Goal: Information Seeking & Learning: Learn about a topic

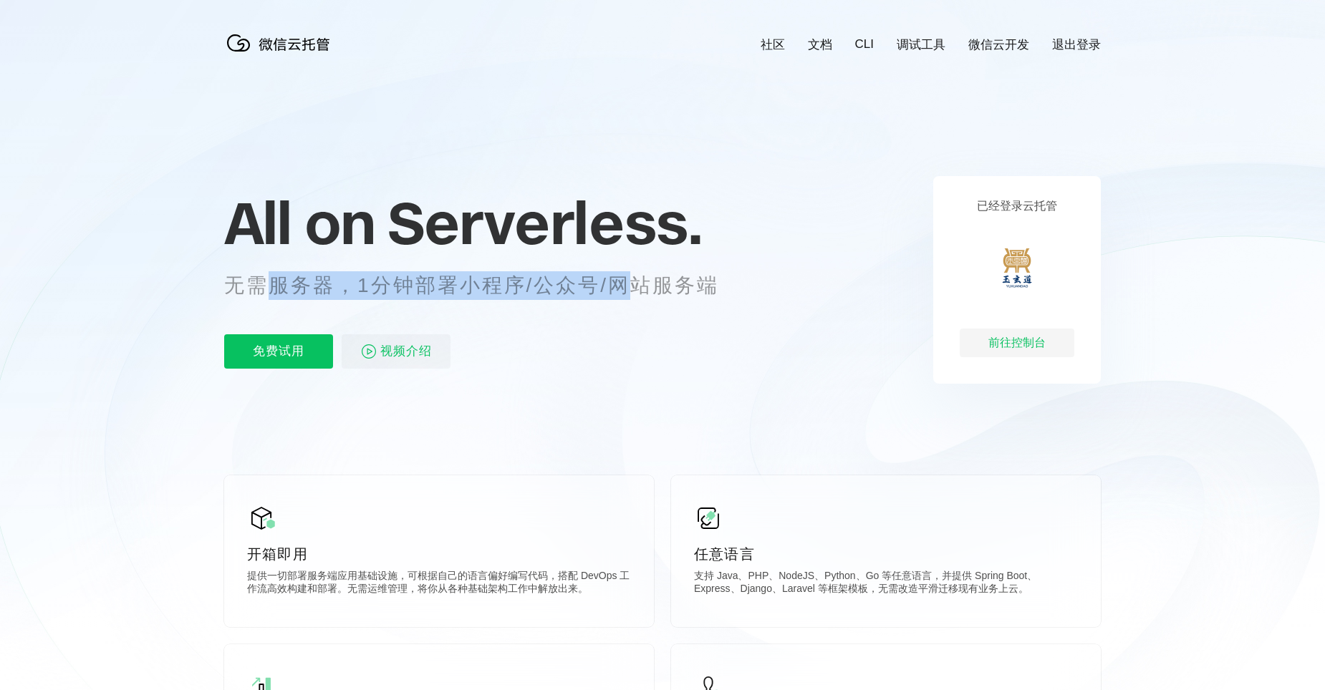
scroll to position [0, 2546]
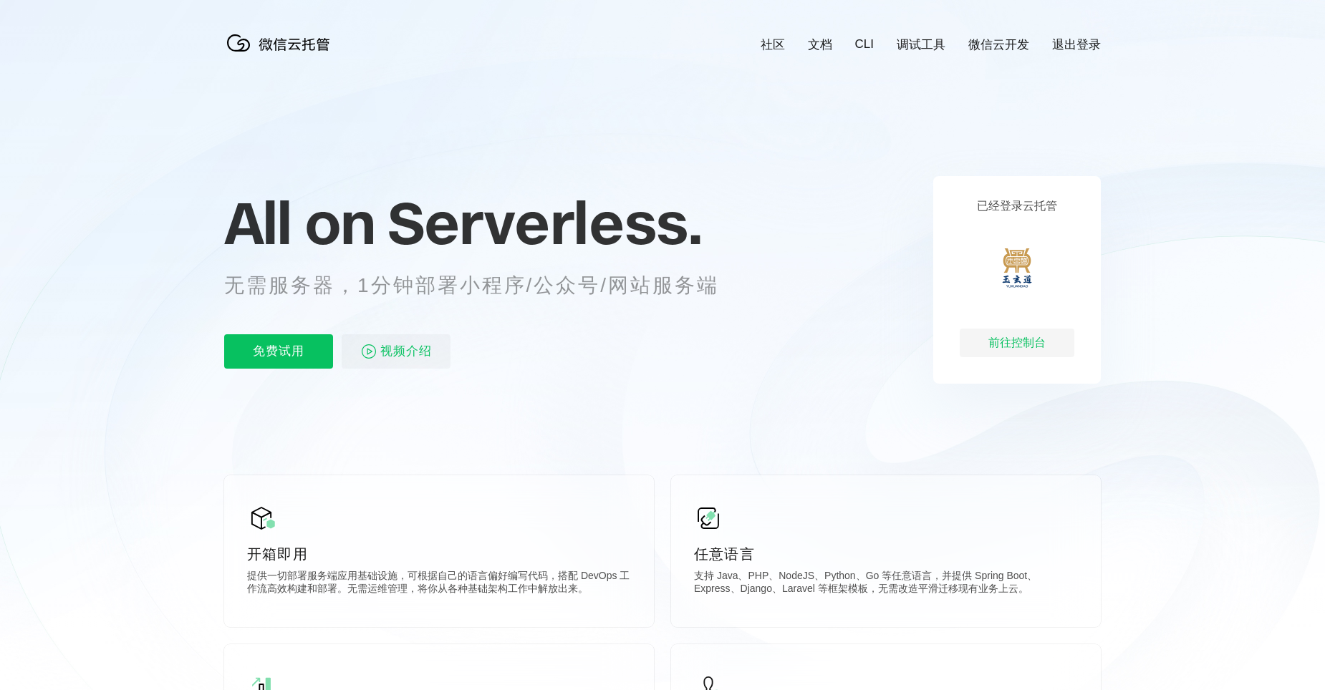
click at [650, 298] on p "无需服务器，1分钟部署小程序/公众号/网站服务端" at bounding box center [484, 285] width 521 height 29
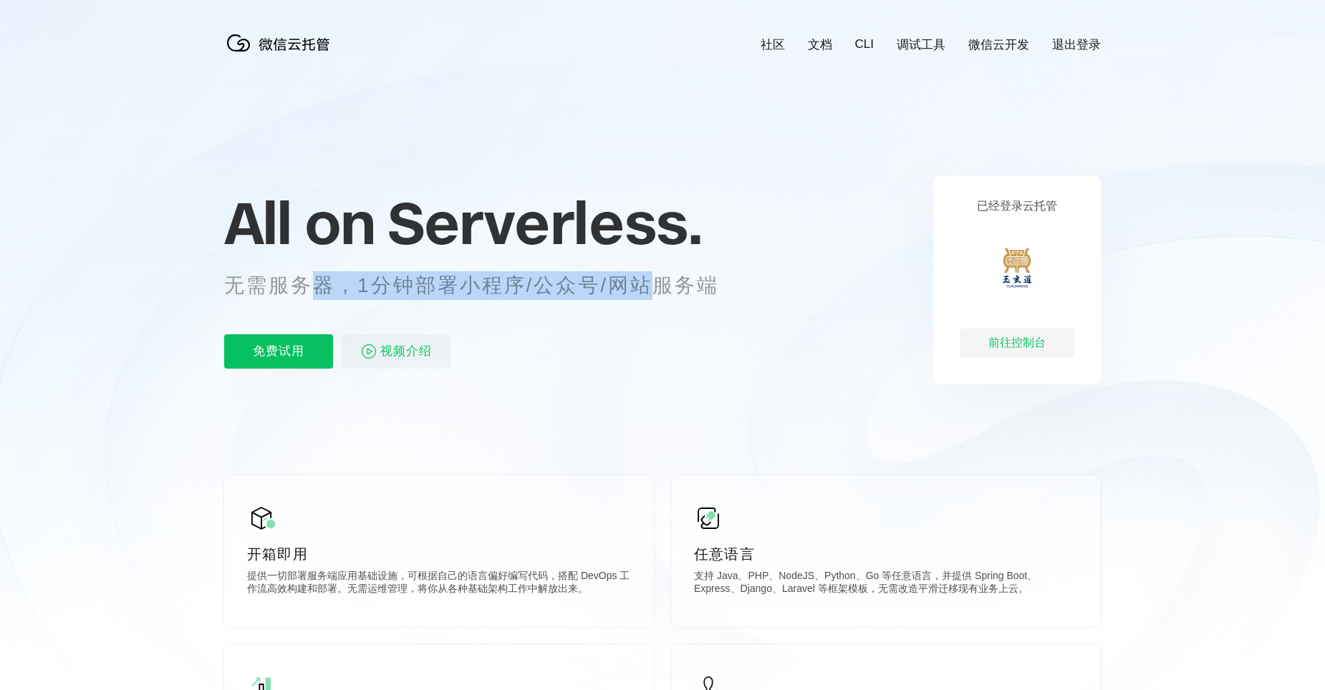
drag, startPoint x: 268, startPoint y: 286, endPoint x: 217, endPoint y: 289, distance: 50.9
click at [231, 287] on p "无需服务器，1分钟部署小程序/公众号/网站服务端" at bounding box center [484, 285] width 521 height 29
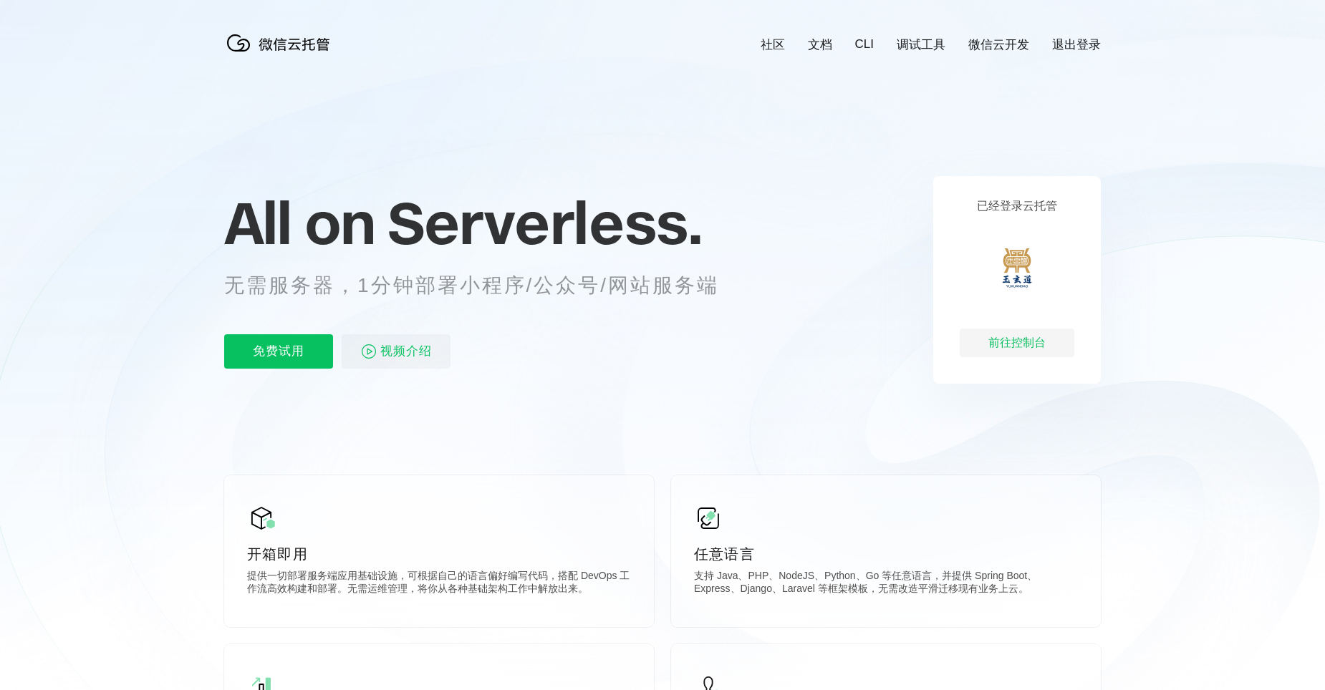
click at [214, 289] on icon at bounding box center [662, 386] width 1375 height 773
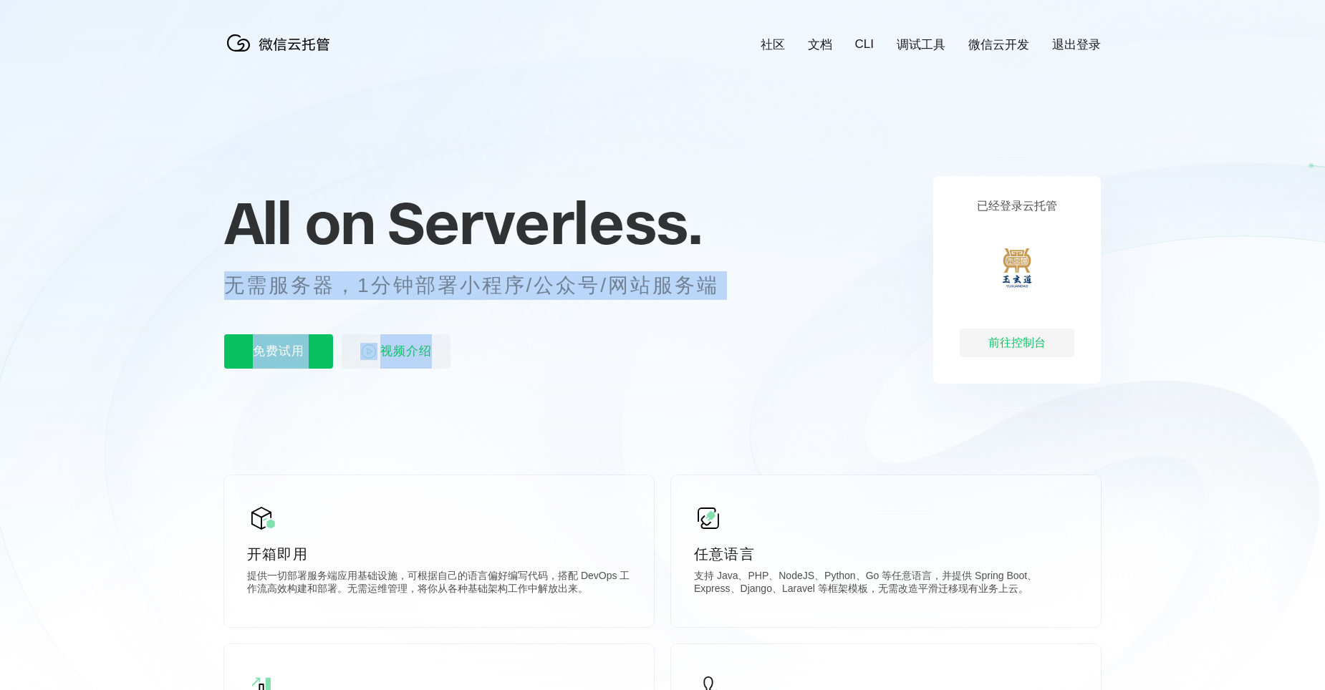
drag, startPoint x: 238, startPoint y: 291, endPoint x: 696, endPoint y: 309, distance: 457.8
click at [696, 309] on div "All on Serverless. 无需服务器，1分钟部署小程序/公众号/网站服务端 免费试用 视频介绍" at bounding box center [489, 280] width 530 height 208
click at [697, 309] on div "All on Serverless. 无需服务器，1分钟部署小程序/公众号/网站服务端 免费试用 视频介绍" at bounding box center [489, 280] width 530 height 208
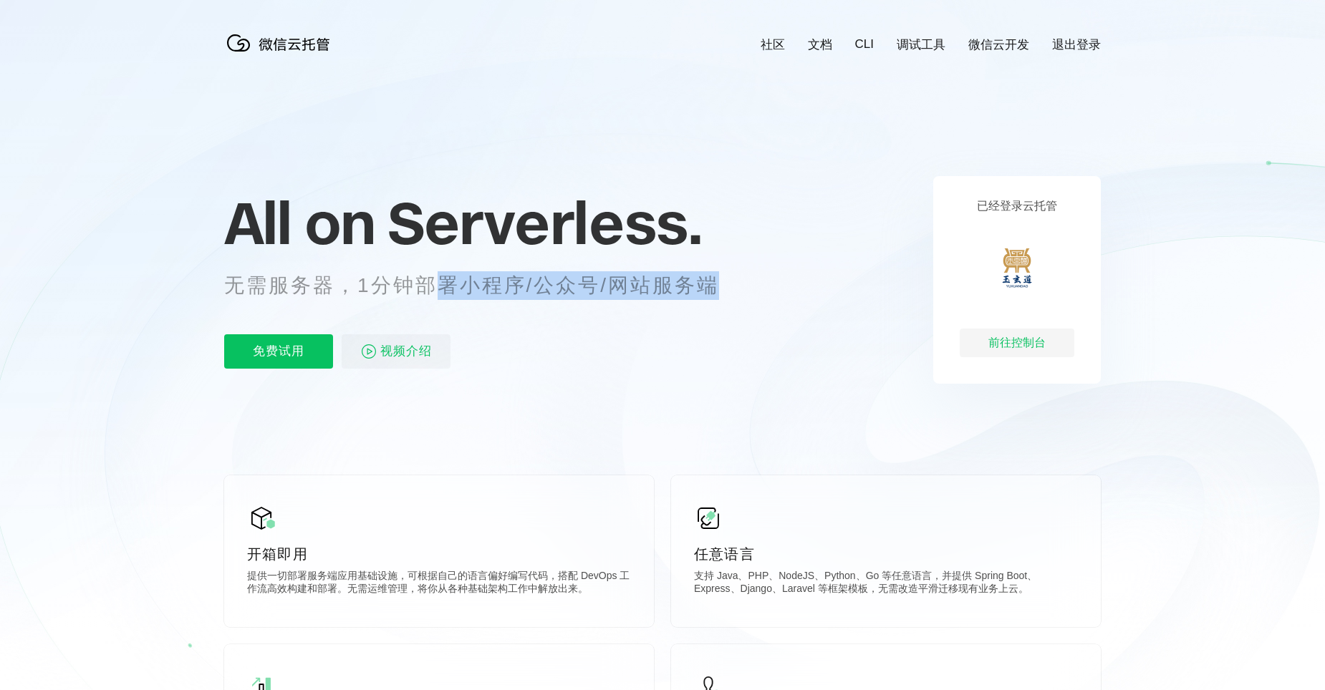
drag, startPoint x: 717, startPoint y: 289, endPoint x: 233, endPoint y: 268, distance: 484.4
click at [268, 268] on div "All on Serverless. 无需服务器，1分钟部署小程序/公众号/网站服务端 免费试用 视频介绍" at bounding box center [489, 280] width 530 height 208
click at [229, 268] on div "All on Serverless. 无需服务器，1分钟部署小程序/公众号/网站服务端 免费试用 视频介绍" at bounding box center [489, 280] width 530 height 208
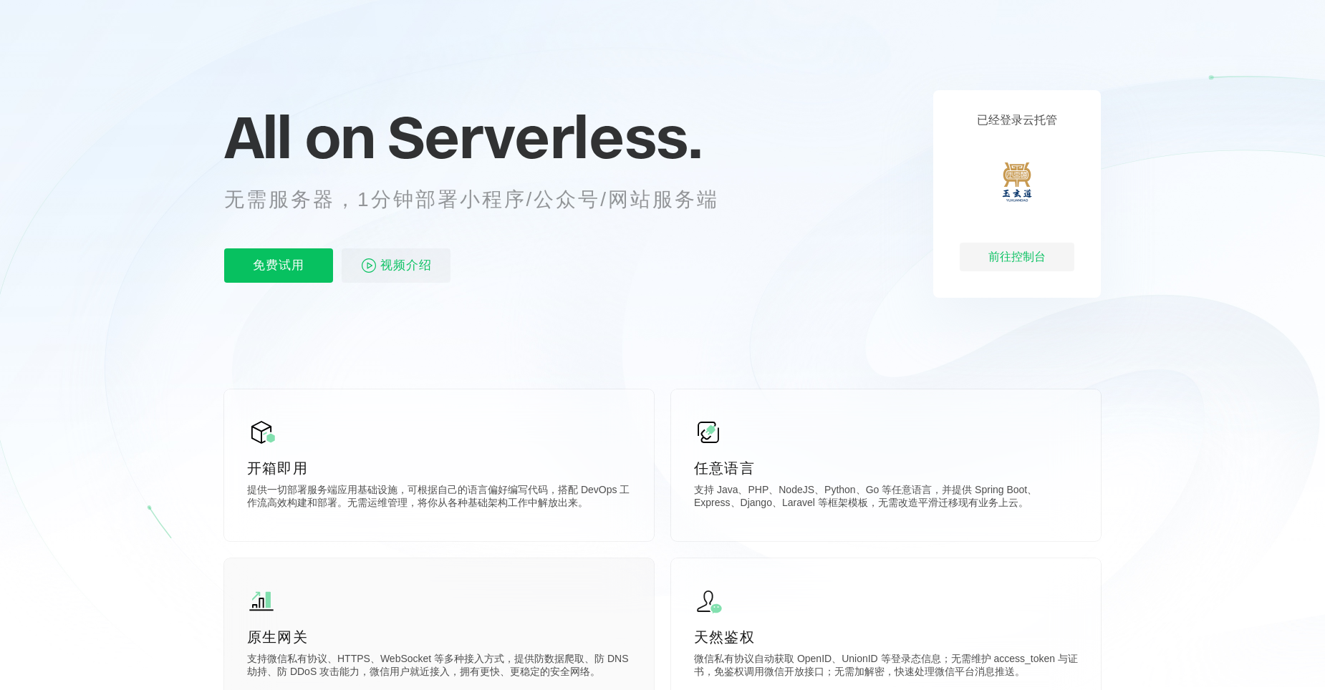
scroll to position [286, 0]
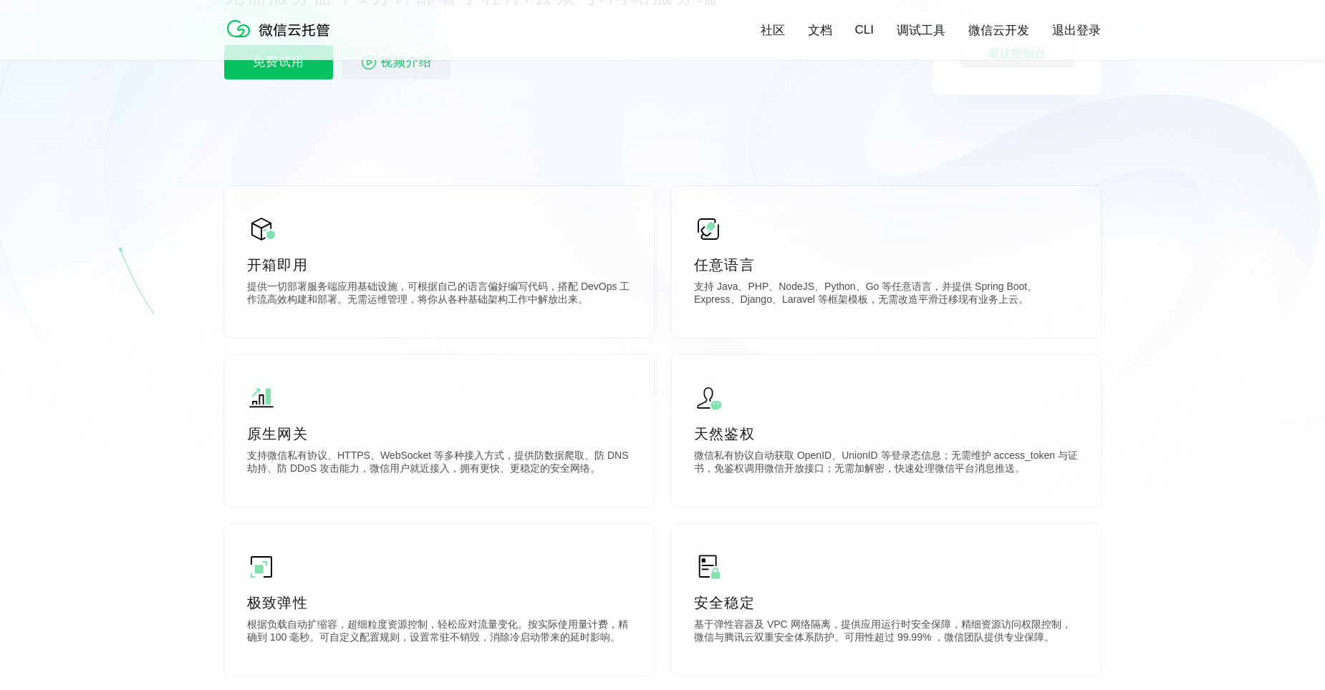
drag, startPoint x: 320, startPoint y: 298, endPoint x: 665, endPoint y: 324, distance: 346.0
click at [620, 316] on div "开箱即用 提供一切部署服务端应用基础设施，可根据自己的语言偏好编写代码，搭配 DevOps 工作流高效构建和部署。无需运维管理，将你从各种基础架构工作中解放出…" at bounding box center [439, 262] width 430 height 152
drag, startPoint x: 800, startPoint y: 301, endPoint x: 1050, endPoint y: 313, distance: 249.4
click at [1041, 313] on div "任意语言 支持 Java、PHP、NodeJS、Python、Go 等任意语言，并提供 Spring Boot、Express、Django、Laravel …" at bounding box center [886, 262] width 430 height 152
click at [1050, 313] on div "任意语言 支持 Java、PHP、NodeJS、Python、Go 等任意语言，并提供 Spring Boot、Express、Django、Laravel …" at bounding box center [886, 262] width 430 height 152
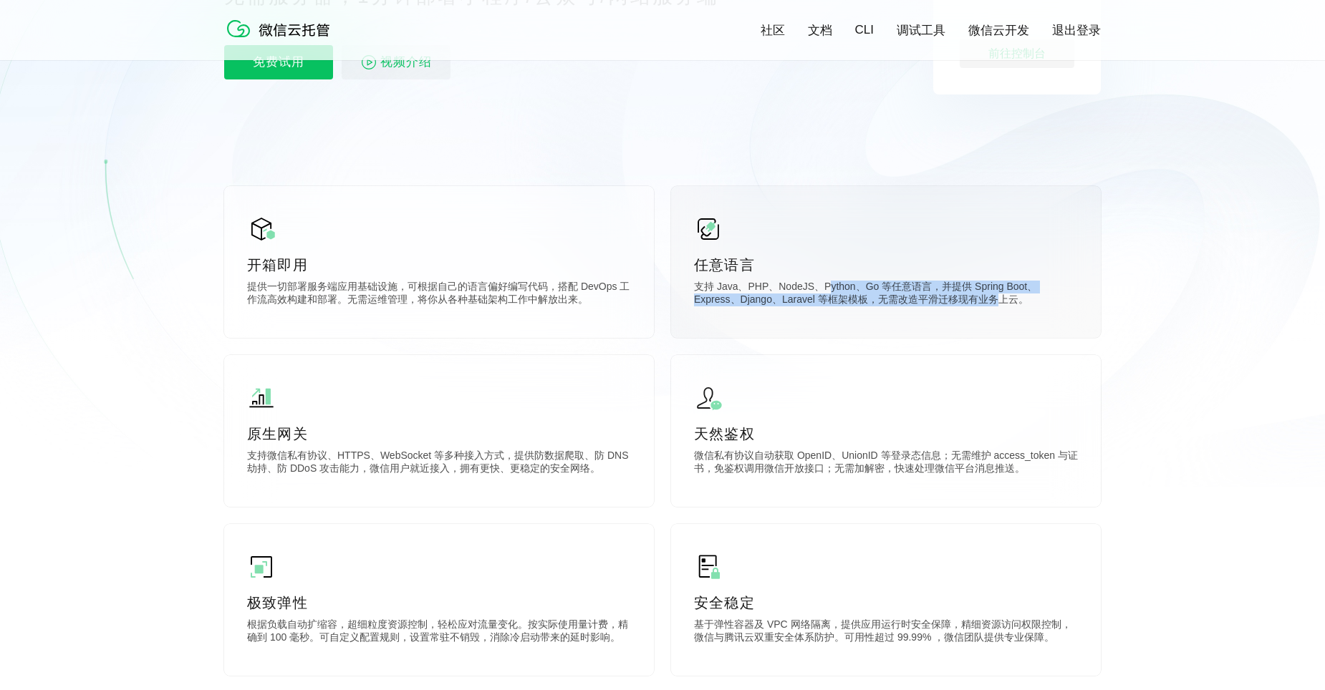
click at [760, 287] on p "支持 Java、PHP、NodeJS、Python、Go 等任意语言，并提供 Spring Boot、Express、Django、Laravel 等框架模板…" at bounding box center [886, 295] width 384 height 29
click at [730, 284] on p "支持 Java、PHP、NodeJS、Python、Go 等任意语言，并提供 Spring Boot、Express、Django、Laravel 等框架模板…" at bounding box center [886, 295] width 384 height 29
drag, startPoint x: 713, startPoint y: 285, endPoint x: 911, endPoint y: 294, distance: 197.8
click at [899, 292] on p "支持 Java、PHP、NodeJS、Python、Go 等任意语言，并提供 Spring Boot、Express、Django、Laravel 等框架模板…" at bounding box center [886, 295] width 384 height 29
click at [911, 295] on p "支持 Java、PHP、NodeJS、Python、Go 等任意语言，并提供 Spring Boot、Express、Django、Laravel 等框架模板…" at bounding box center [886, 295] width 384 height 29
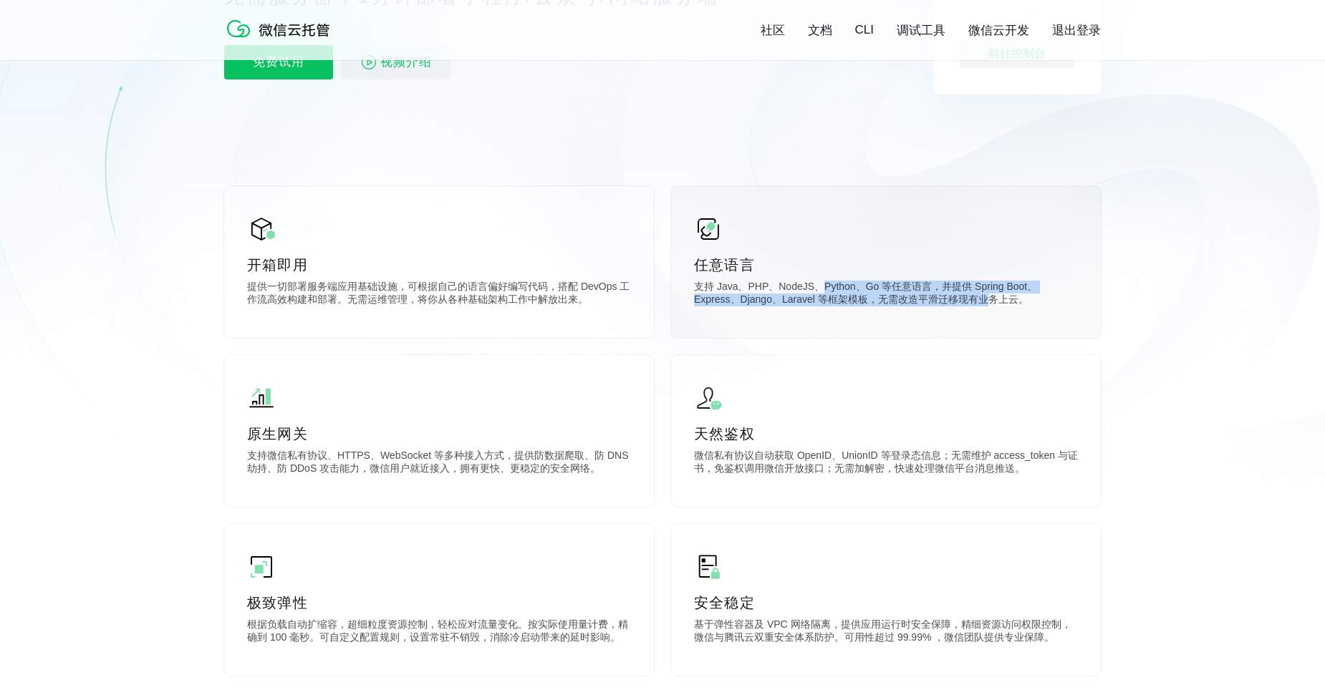
drag, startPoint x: 936, startPoint y: 298, endPoint x: 723, endPoint y: 281, distance: 213.3
click at [731, 282] on div "任意语言 支持 Java、PHP、NodeJS、Python、Go 等任意语言，并提供 Spring Boot、Express、Django、Laravel …" at bounding box center [886, 262] width 430 height 152
click at [723, 281] on div "任意语言 支持 Java、PHP、NodeJS、Python、Go 等任意语言，并提供 Spring Boot、Express、Django、Laravel …" at bounding box center [886, 262] width 430 height 152
drag, startPoint x: 711, startPoint y: 281, endPoint x: 904, endPoint y: 303, distance: 193.8
click at [901, 302] on div "任意语言 支持 Java、PHP、NodeJS、Python、Go 等任意语言，并提供 Spring Boot、Express、Django、Laravel …" at bounding box center [886, 262] width 430 height 152
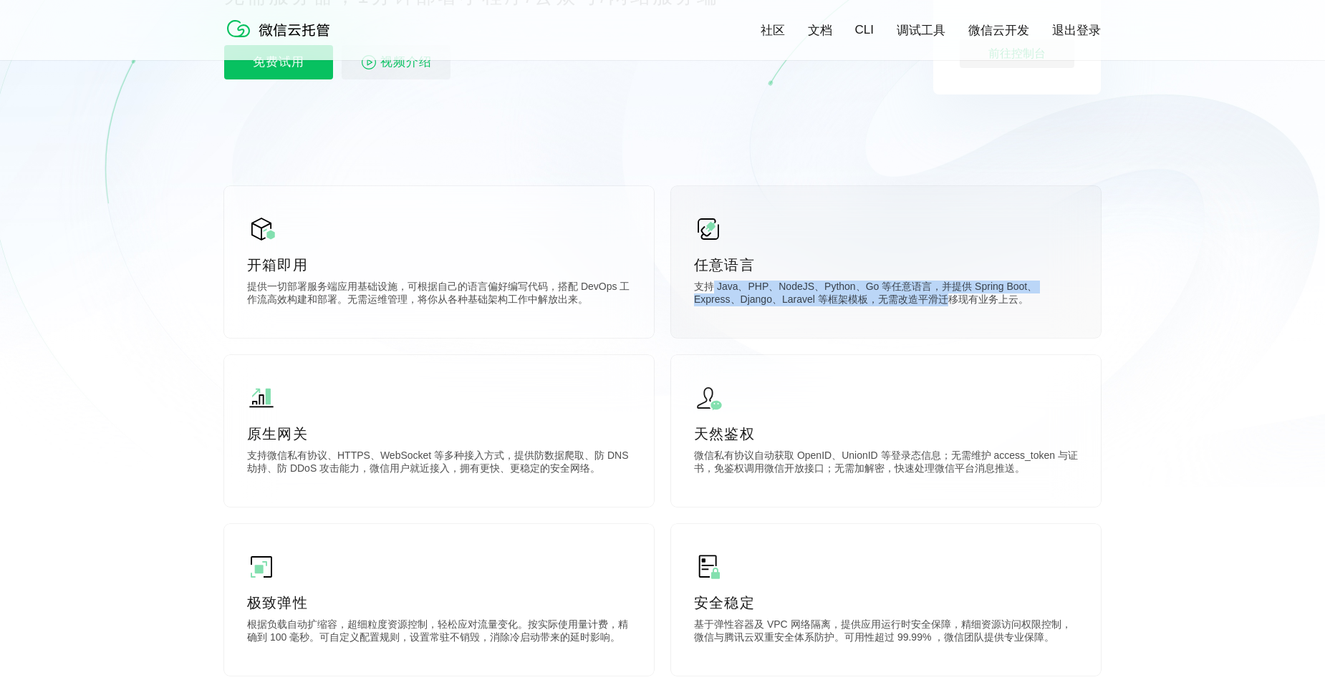
drag, startPoint x: 904, startPoint y: 303, endPoint x: 945, endPoint y: 305, distance: 41.6
click at [906, 304] on p "支持 Java、PHP、NodeJS、Python、Go 等任意语言，并提供 Spring Boot、Express、Django、Laravel 等框架模板…" at bounding box center [886, 295] width 384 height 29
drag, startPoint x: 945, startPoint y: 305, endPoint x: 662, endPoint y: 282, distance: 283.7
click at [675, 284] on div "任意语言 支持 Java、PHP、NodeJS、Python、Go 等任意语言，并提供 Spring Boot、Express、Django、Laravel …" at bounding box center [886, 262] width 430 height 152
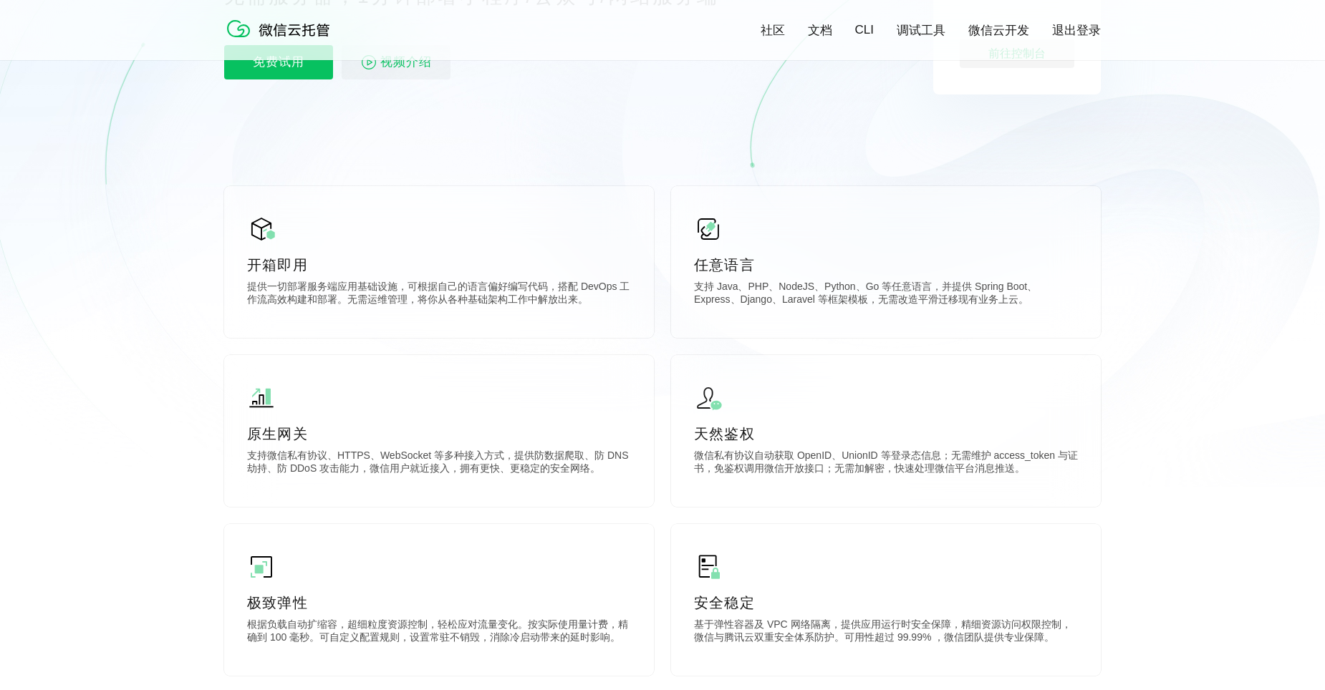
click at [662, 282] on icon at bounding box center [662, 100] width 1375 height 773
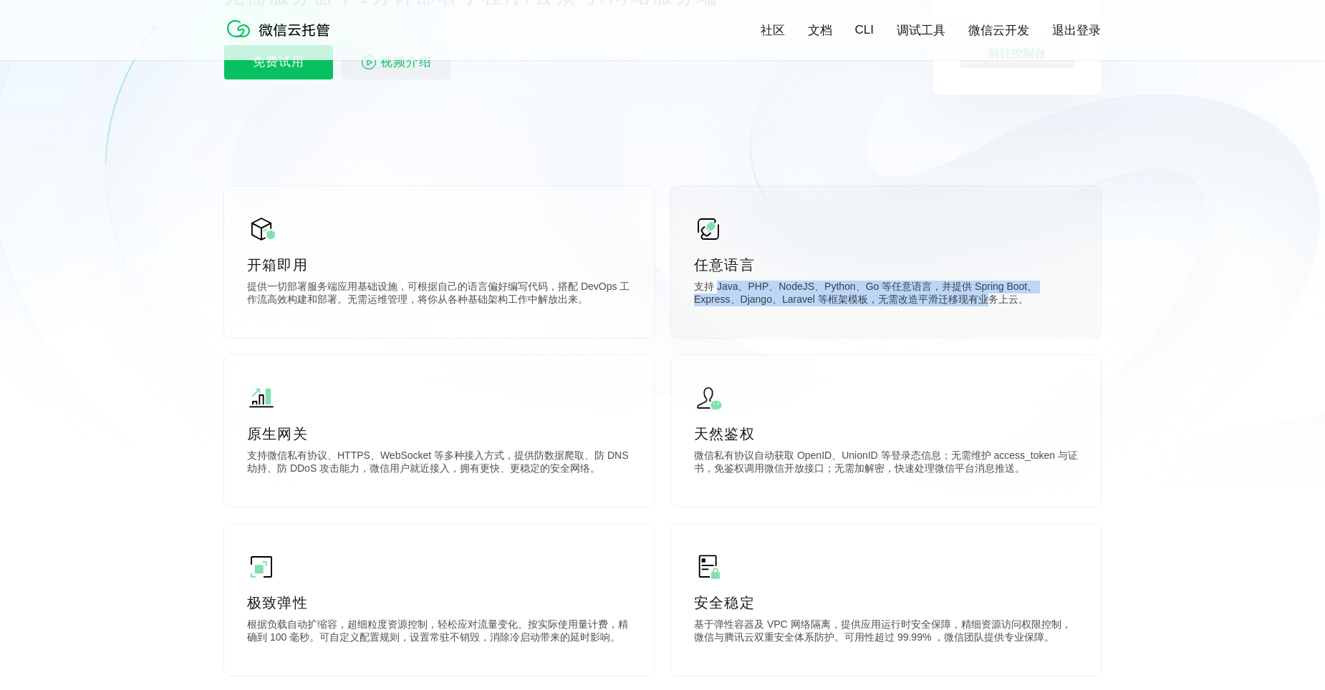
drag, startPoint x: 715, startPoint y: 289, endPoint x: 951, endPoint y: 311, distance: 237.2
click at [946, 309] on p "支持 Java、PHP、NodeJS、Python、Go 等任意语言，并提供 Spring Boot、Express、Django、Laravel 等框架模板…" at bounding box center [886, 295] width 384 height 29
click at [951, 309] on p "支持 Java、PHP、NodeJS、Python、Go 等任意语言，并提供 Spring Boot、Express、Django、Laravel 等框架模板…" at bounding box center [886, 295] width 384 height 29
drag, startPoint x: 951, startPoint y: 311, endPoint x: 700, endPoint y: 288, distance: 252.3
click at [722, 290] on p "支持 Java、PHP、NodeJS、Python、Go 等任意语言，并提供 Spring Boot、Express、Django、Laravel 等框架模板…" at bounding box center [886, 295] width 384 height 29
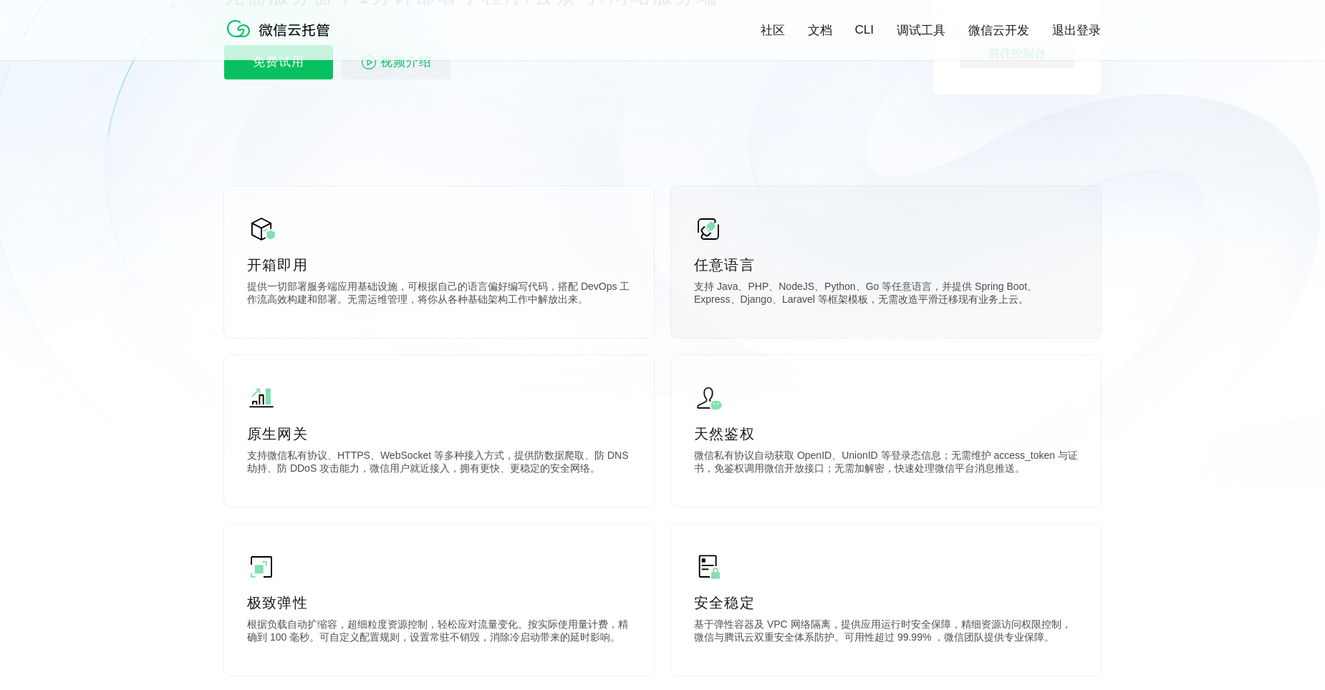
click at [699, 287] on p "支持 Java、PHP、NodeJS、Python、Go 等任意语言，并提供 Spring Boot、Express、Django、Laravel 等框架模板…" at bounding box center [886, 295] width 384 height 29
drag, startPoint x: 896, startPoint y: 294, endPoint x: 974, endPoint y: 305, distance: 78.1
click at [974, 305] on p "支持 Java、PHP、NodeJS、Python、Go 等任意语言，并提供 Spring Boot、Express、Django、Laravel 等框架模板…" at bounding box center [886, 295] width 384 height 29
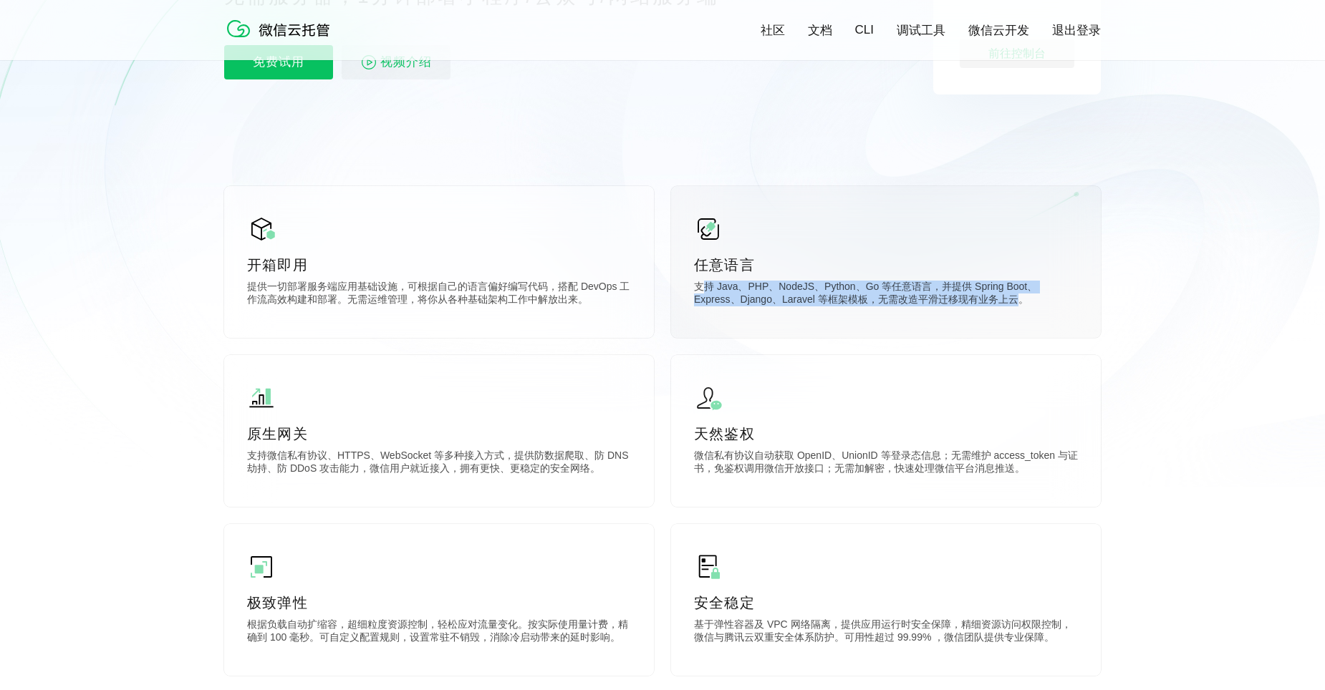
click at [974, 305] on p "支持 Java、PHP、NodeJS、Python、Go 等任意语言，并提供 Spring Boot、Express、Django、Laravel 等框架模板…" at bounding box center [886, 295] width 384 height 29
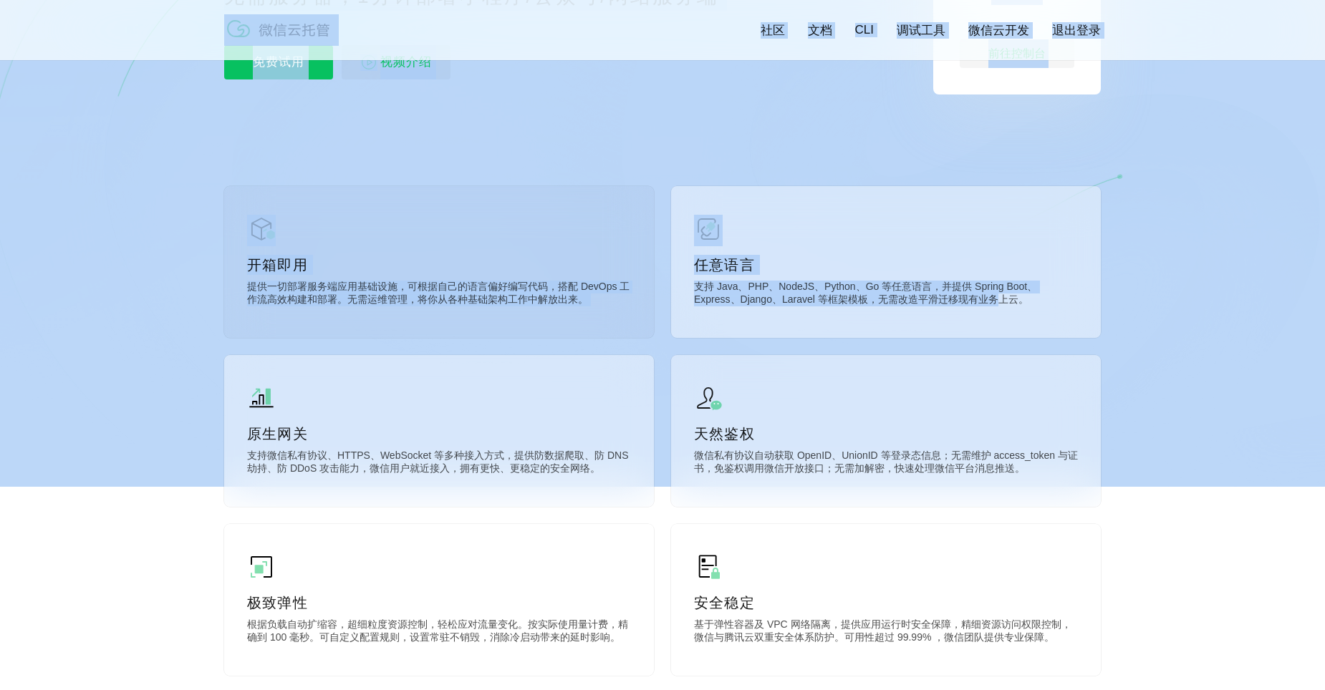
drag, startPoint x: 664, startPoint y: 278, endPoint x: 652, endPoint y: 277, distance: 12.2
click at [652, 277] on div "开箱即用 提供一切部署服务端应用基础设施，可根据自己的语言偏好编写代码，搭配 DevOps 工作流高效构建和部署。无需运维管理，将你从各种基础架构工作中解放出…" at bounding box center [662, 525] width 876 height 679
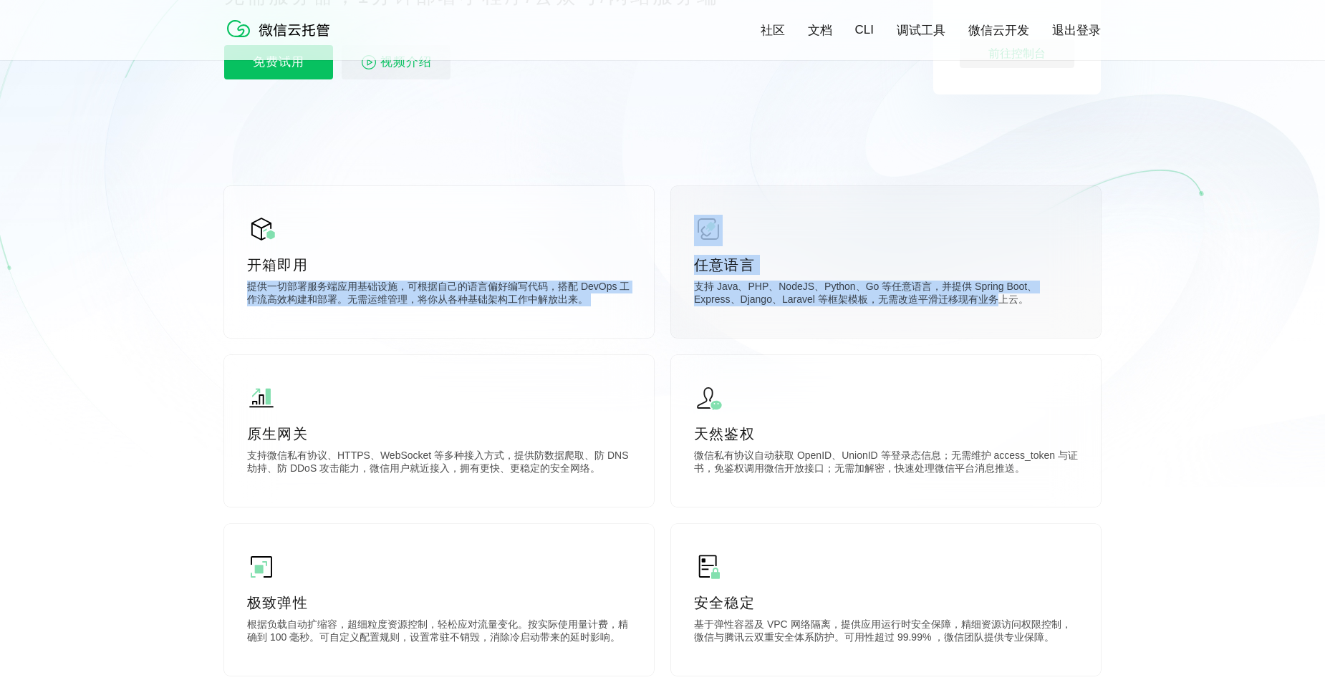
click at [714, 301] on p "支持 Java、PHP、NodeJS、Python、Go 等任意语言，并提供 Spring Boot、Express、Django、Laravel 等框架模板…" at bounding box center [886, 295] width 384 height 29
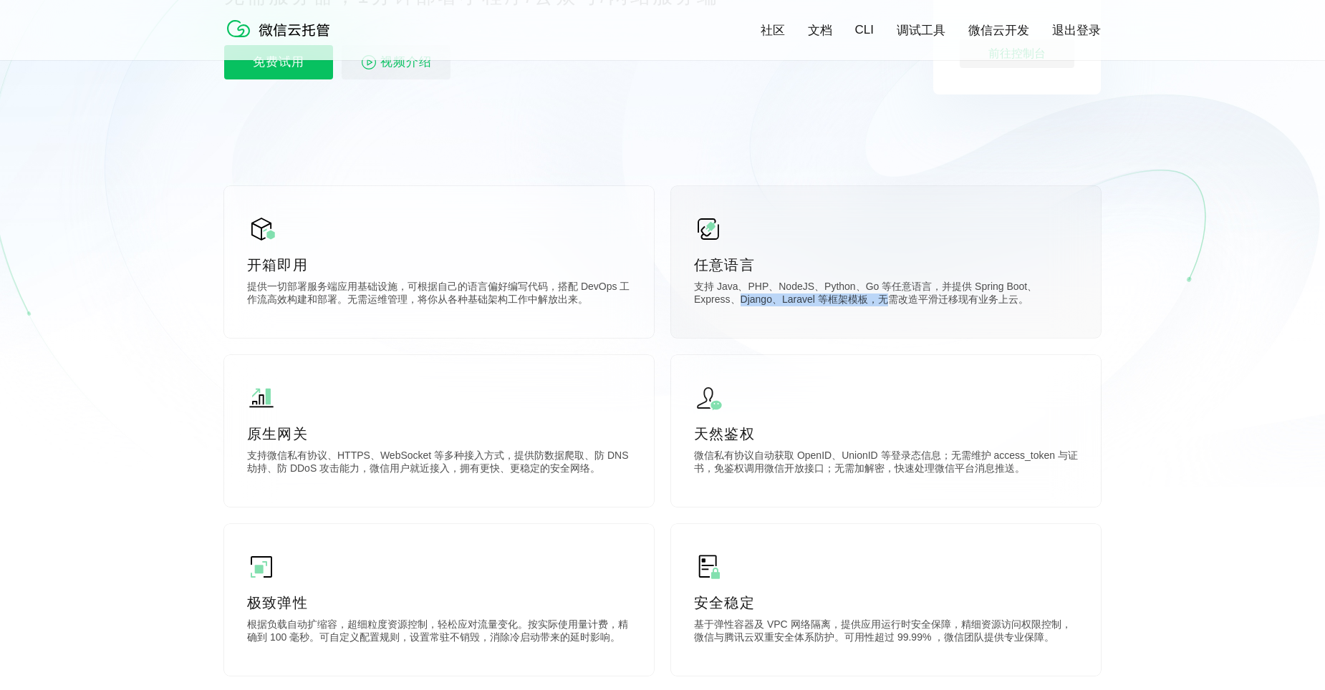
drag, startPoint x: 820, startPoint y: 310, endPoint x: 954, endPoint y: 320, distance: 133.5
click at [952, 319] on div "任意语言 支持 Java、PHP、NodeJS、Python、Go 等任意语言，并提供 Spring Boot、Express、Django、Laravel …" at bounding box center [886, 262] width 430 height 152
click at [954, 320] on div "任意语言 支持 Java、PHP、NodeJS、Python、Go 等任意语言，并提供 Spring Boot、Express、Django、Laravel …" at bounding box center [886, 262] width 430 height 152
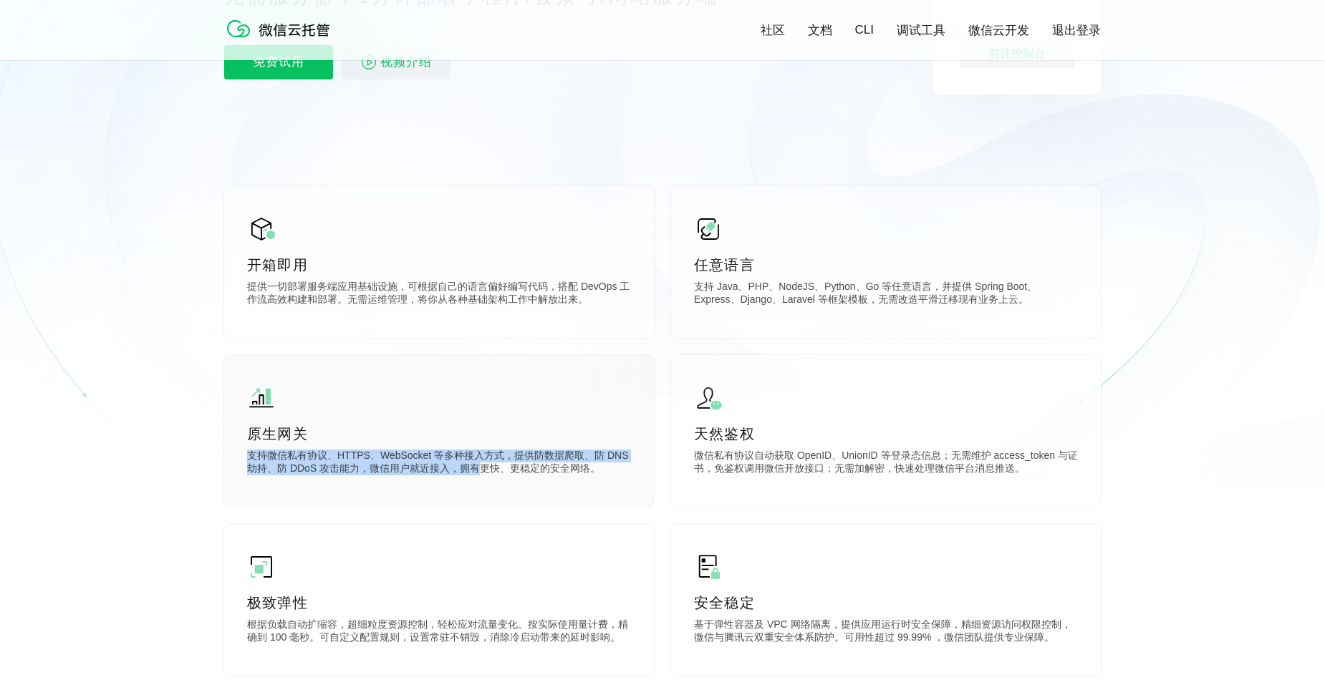
drag, startPoint x: 234, startPoint y: 461, endPoint x: 490, endPoint y: 483, distance: 256.6
click at [475, 480] on div "原生网关 支持微信私有协议、HTTPS、WebSocket 等多种接入方式，提供防数据爬取、防 DNS 劫持、防 DDoS 攻击能力，微信用户就近接入，拥有更…" at bounding box center [439, 431] width 430 height 152
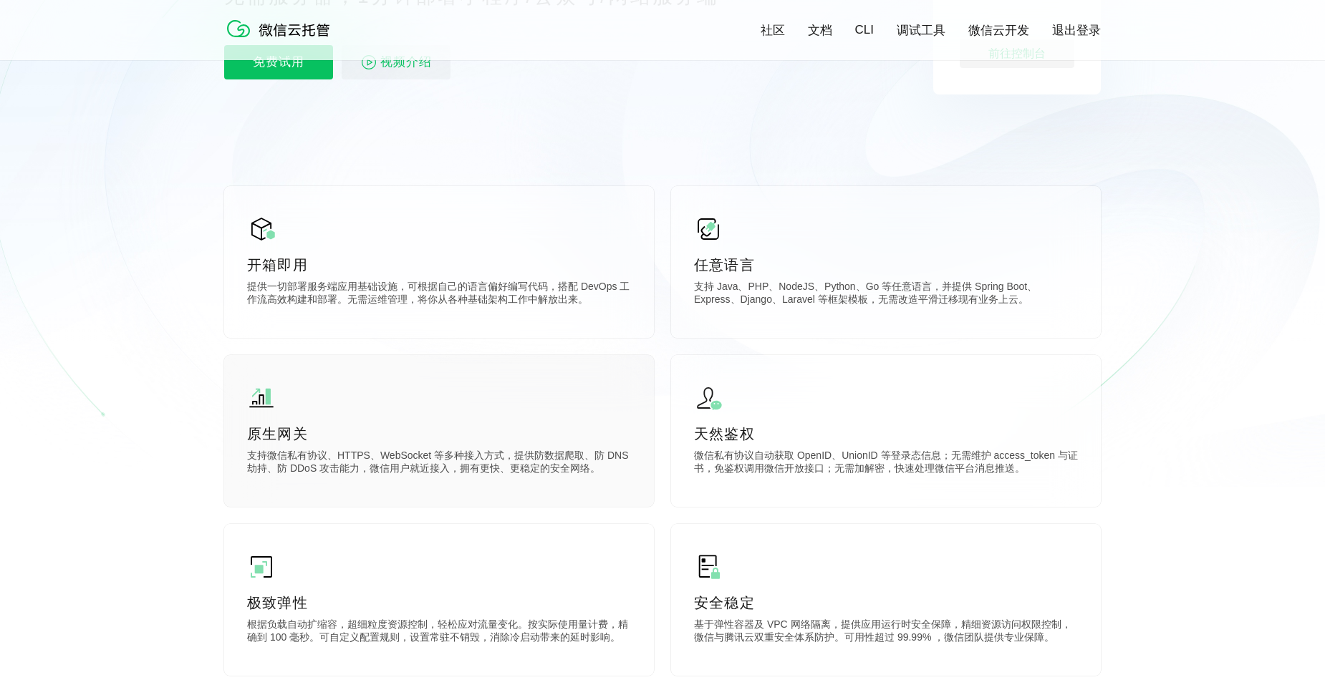
click at [487, 480] on div "原生网关 支持微信私有协议、HTTPS、WebSocket 等多种接入方式，提供防数据爬取、防 DNS 劫持、防 DDoS 攻击能力，微信用户就近接入，拥有更…" at bounding box center [439, 431] width 430 height 152
drag, startPoint x: 377, startPoint y: 473, endPoint x: 349, endPoint y: 466, distance: 29.5
click at [374, 470] on p "支持微信私有协议、HTTPS、WebSocket 等多种接入方式，提供防数据爬取、防 DNS 劫持、防 DDoS 攻击能力，微信用户就近接入，拥有更快、更稳定…" at bounding box center [439, 464] width 384 height 29
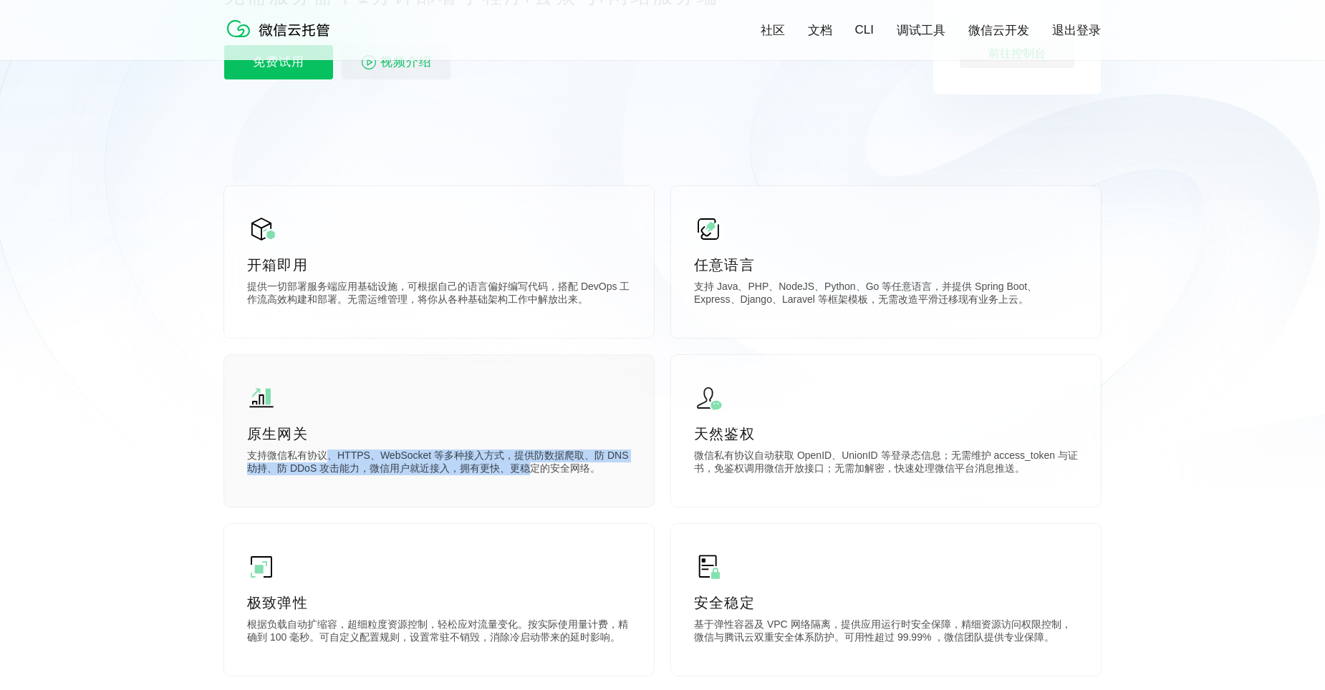
drag, startPoint x: 331, startPoint y: 465, endPoint x: 624, endPoint y: 498, distance: 294.7
click at [531, 478] on p "支持微信私有协议、HTTPS、WebSocket 等多种接入方式，提供防数据爬取、防 DNS 劫持、防 DDoS 攻击能力，微信用户就近接入，拥有更快、更稳定…" at bounding box center [439, 464] width 384 height 29
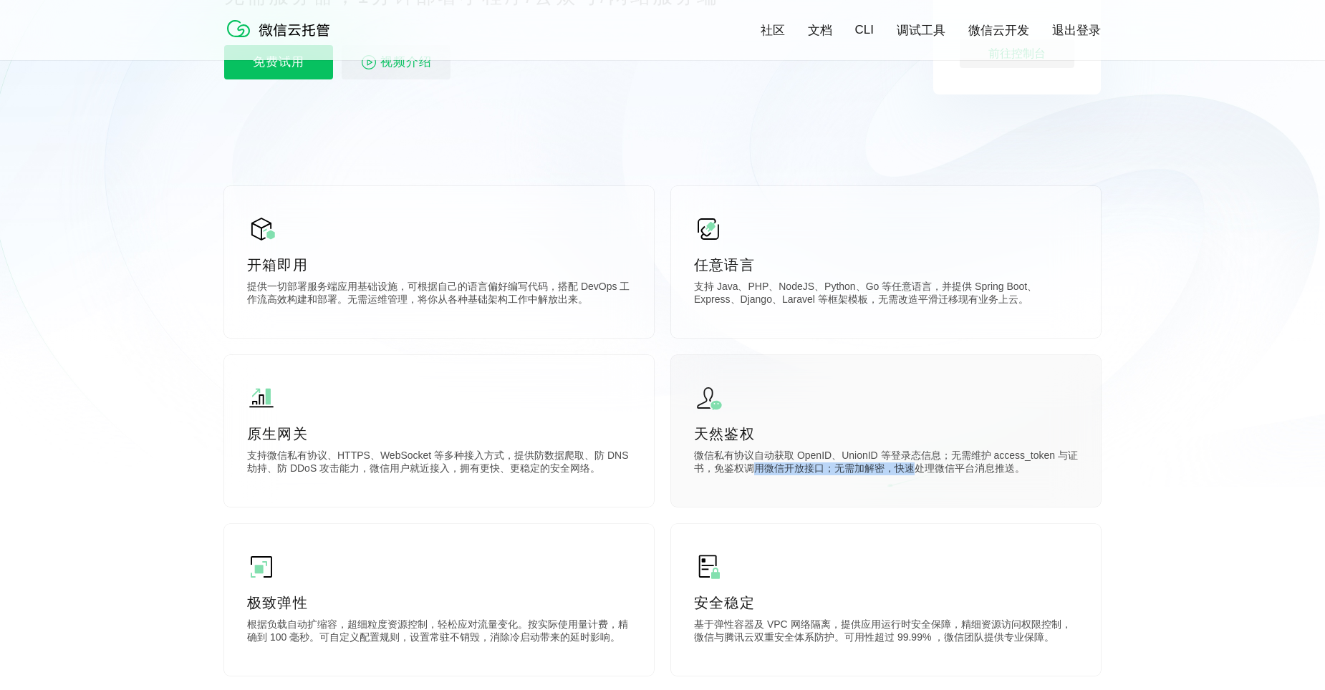
drag, startPoint x: 756, startPoint y: 482, endPoint x: 997, endPoint y: 508, distance: 242.6
click at [971, 505] on div "天然鉴权 微信私有协议自动获取 OpenID、UnionID 等登录态信息；无需维护 access_token 与证书，免鉴权调用微信开放接口；无需加解密，快…" at bounding box center [886, 431] width 430 height 152
click at [997, 507] on div "天然鉴权 微信私有协议自动获取 OpenID、UnionID 等登录态信息；无需维护 access_token 与证书，免鉴权调用微信开放接口；无需加解密，快…" at bounding box center [886, 431] width 430 height 152
drag, startPoint x: 996, startPoint y: 485, endPoint x: 754, endPoint y: 472, distance: 242.3
click at [763, 472] on div "天然鉴权 微信私有协议自动获取 OpenID、UnionID 等登录态信息；无需维护 access_token 与证书，免鉴权调用微信开放接口；无需加解密，快…" at bounding box center [886, 431] width 430 height 152
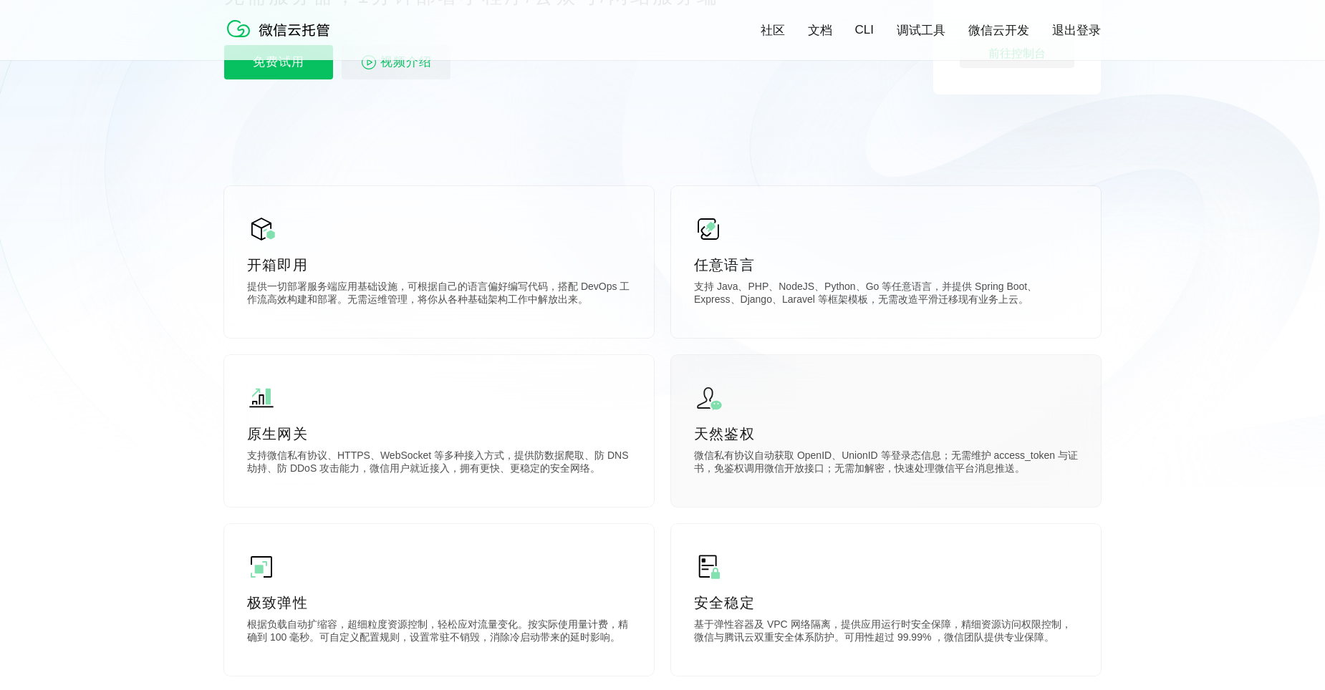
drag, startPoint x: 748, startPoint y: 472, endPoint x: 707, endPoint y: 463, distance: 41.9
click at [743, 473] on p "微信私有协议自动获取 OpenID、UnionID 等登录态信息；无需维护 access_token 与证书，免鉴权调用微信开放接口；无需加解密，快速处理微信…" at bounding box center [886, 464] width 384 height 29
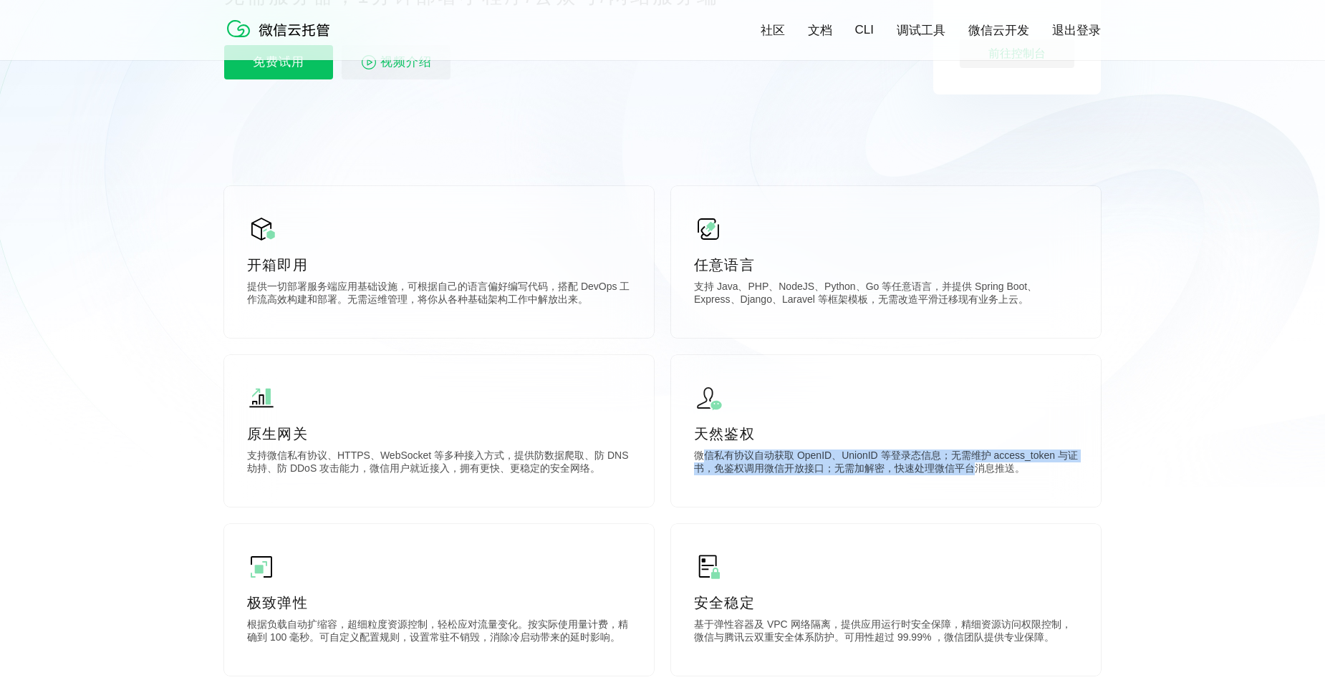
drag, startPoint x: 707, startPoint y: 463, endPoint x: 1088, endPoint y: 522, distance: 384.8
click at [1085, 521] on div "开箱即用 提供一切部署服务端应用基础设施，可根据自己的语言偏好编写代码，搭配 DevOps 工作流高效构建和部署。无需运维管理，将你从各种基础架构工作中解放出…" at bounding box center [662, 525] width 876 height 679
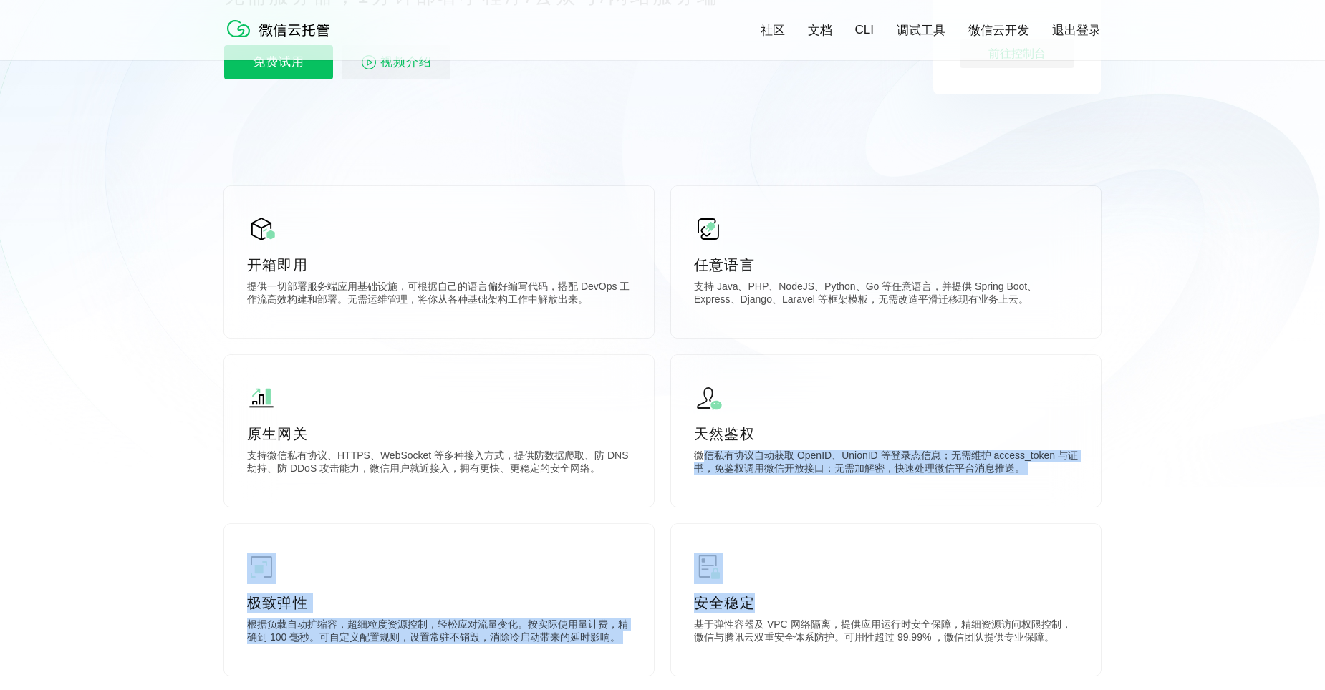
click at [1067, 522] on div "开箱即用 提供一切部署服务端应用基础设施，可根据自己的语言偏好编写代码，搭配 DevOps 工作流高效构建和部署。无需运维管理，将你从各种基础架构工作中解放出…" at bounding box center [662, 525] width 876 height 679
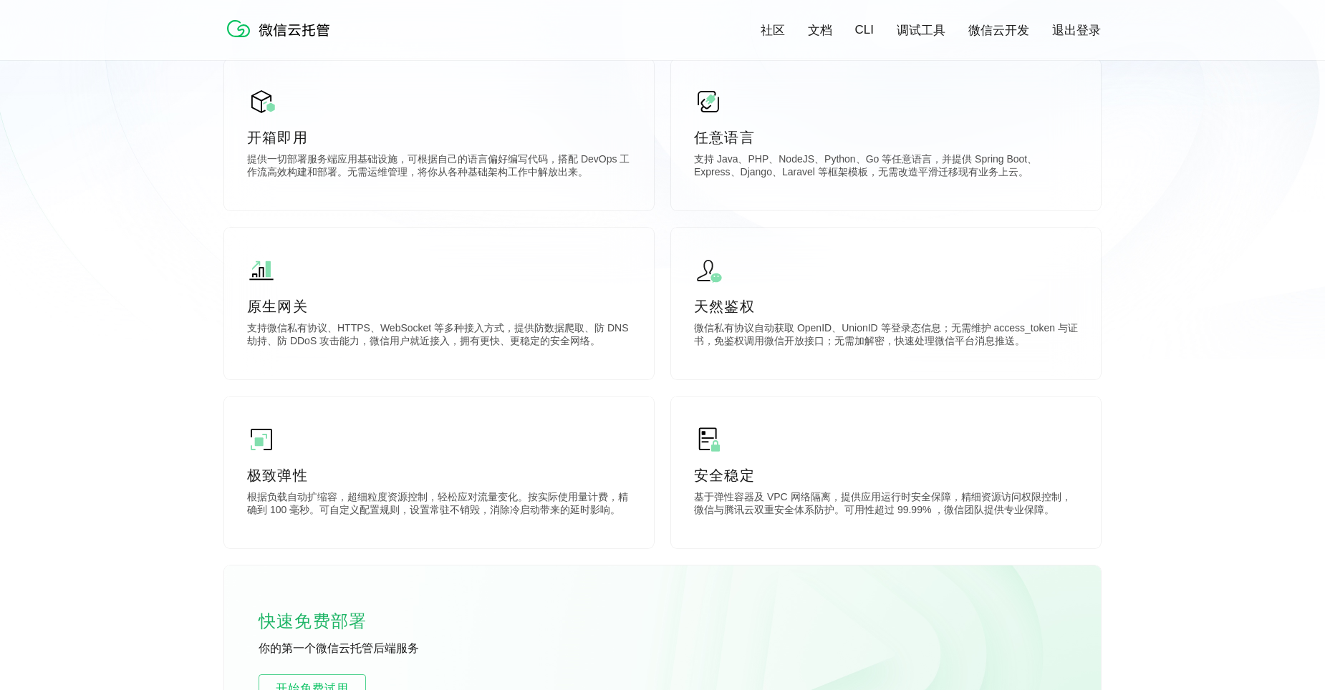
scroll to position [573, 0]
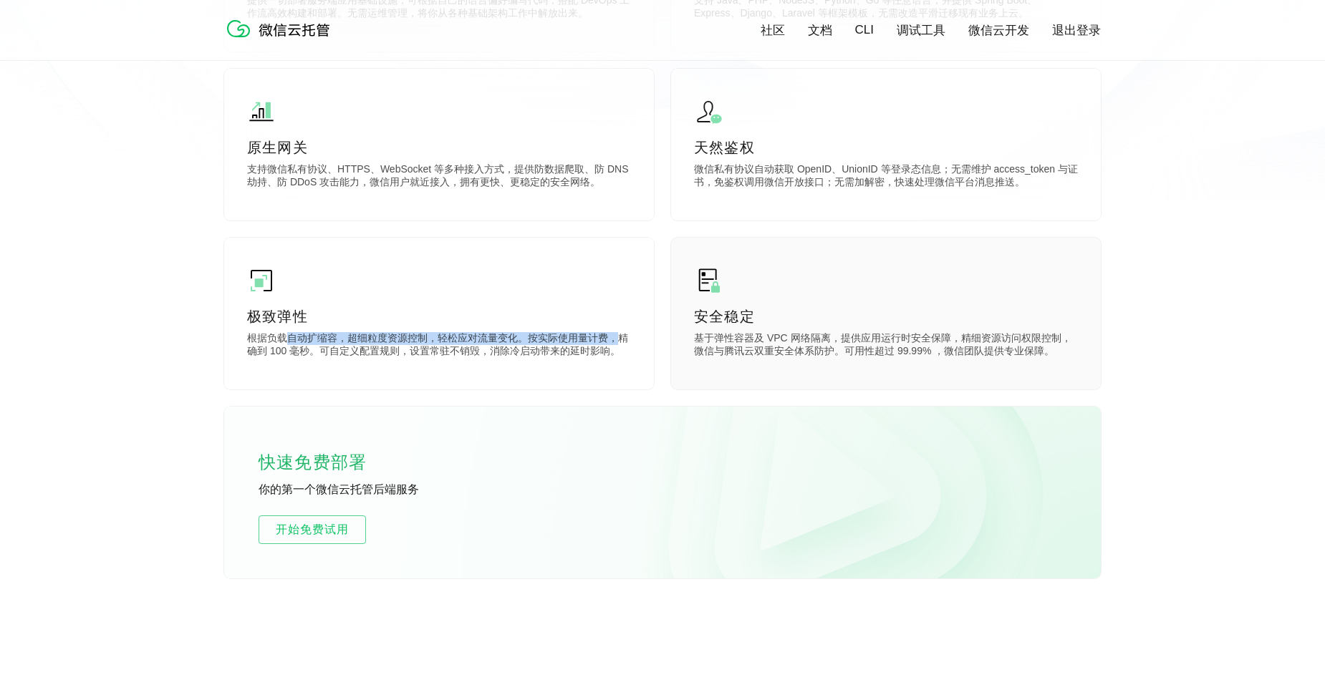
click at [641, 344] on div "极致弹性 根据负载自动扩缩容，超细粒度资源控制，轻松应对流量变化。按实际使用量计费，精确到 100 毫秒。可自定义配置规则，设置常驻不销毁，消除冷启动带来的延…" at bounding box center [439, 314] width 430 height 152
click at [728, 344] on p "基于弹性容器及 VPC 网络隔离，提供应用运行时安全保障，精细资源访问权限控制，微信与腾讯云双重安全体系防护。可用性超过 99.99% ，微信团队提供专业保障。" at bounding box center [886, 346] width 384 height 29
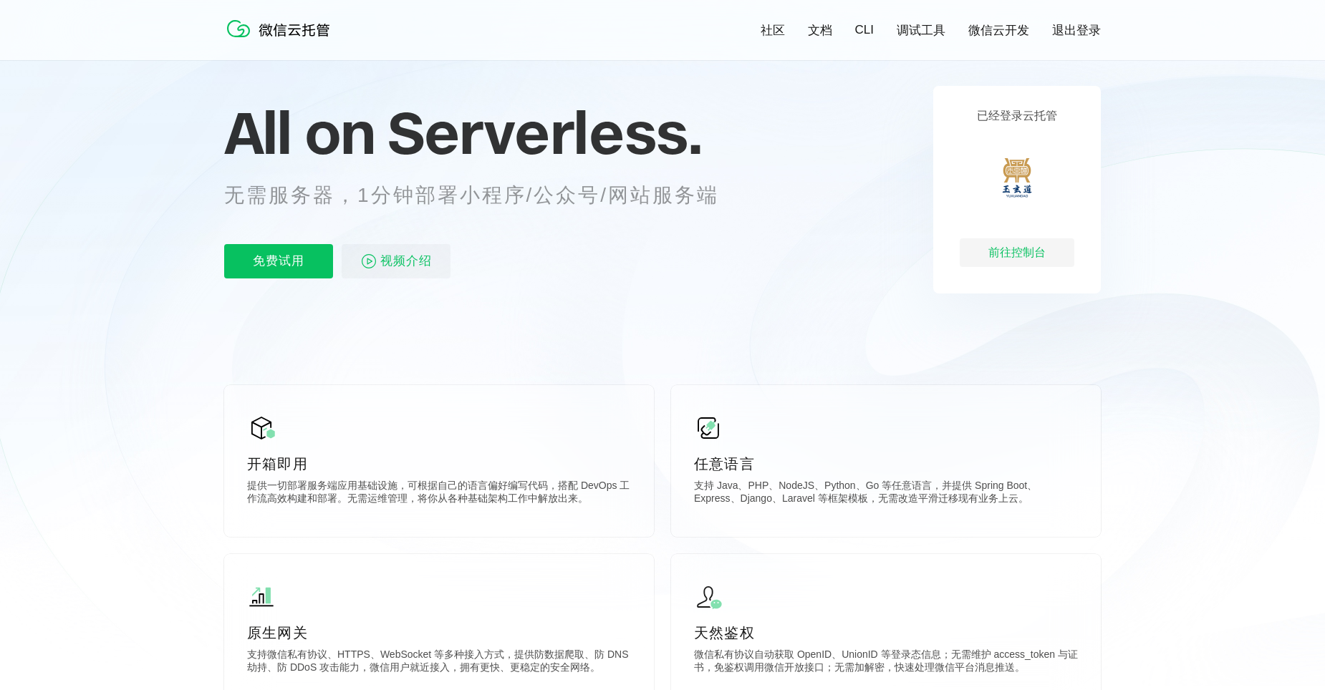
scroll to position [0, 0]
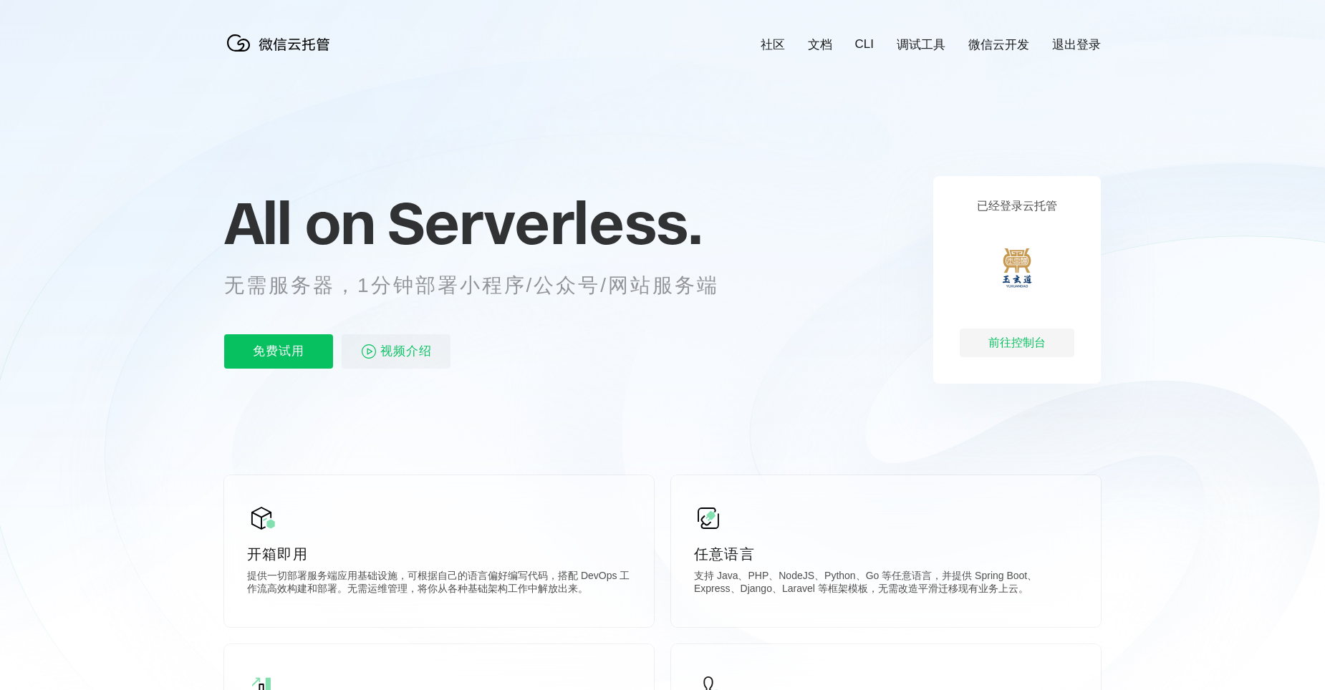
scroll to position [0, 2546]
drag, startPoint x: 495, startPoint y: 287, endPoint x: 616, endPoint y: 291, distance: 121.8
click at [601, 291] on p "无需服务器，1分钟部署小程序/公众号/网站服务端" at bounding box center [484, 285] width 521 height 29
click at [616, 291] on p "无需服务器，1分钟部署小程序/公众号/网站服务端" at bounding box center [484, 285] width 521 height 29
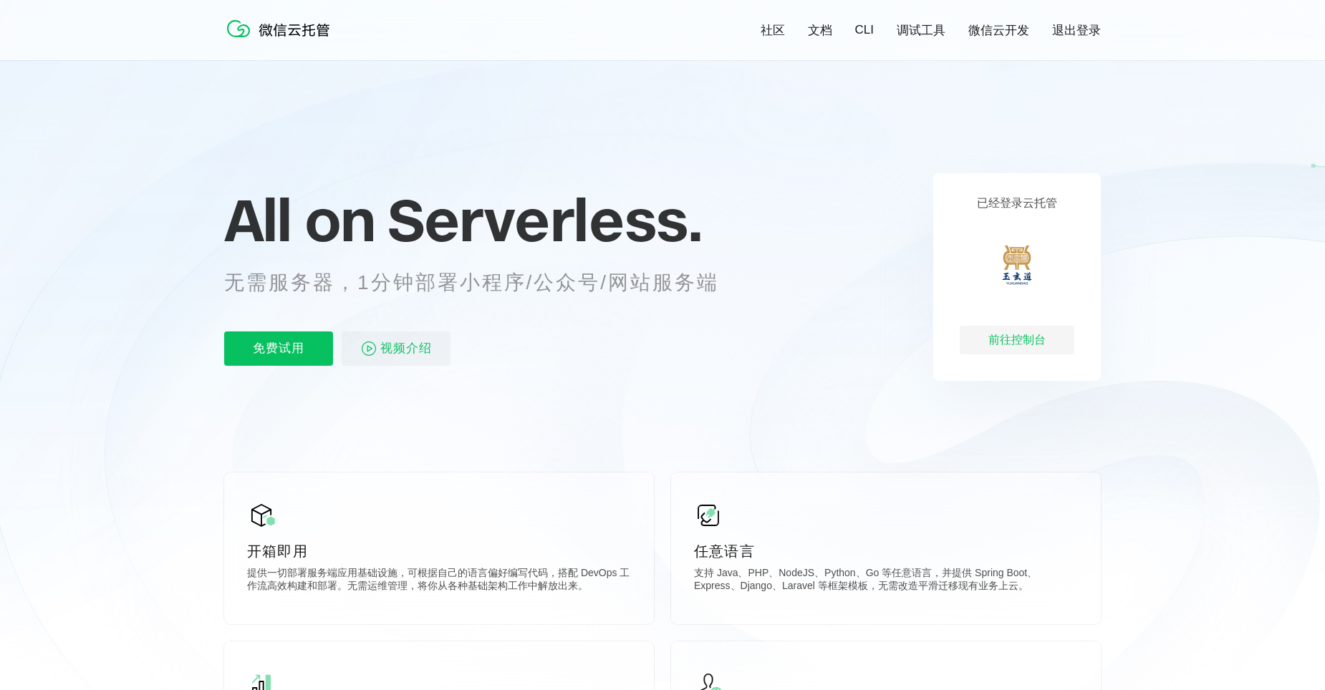
scroll to position [286, 0]
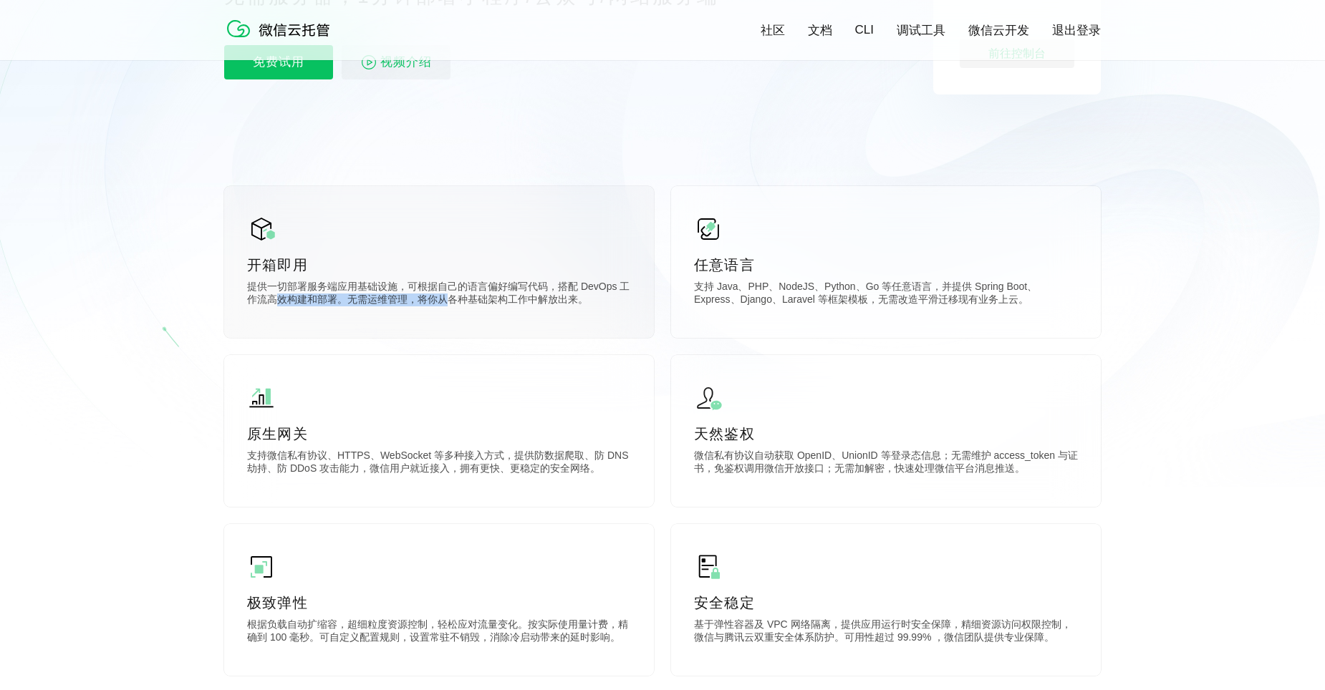
drag, startPoint x: 316, startPoint y: 299, endPoint x: 445, endPoint y: 301, distance: 128.9
click at [445, 301] on p "提供一切部署服务端应用基础设施，可根据自己的语言偏好编写代码，搭配 DevOps 工作流高效构建和部署。无需运维管理，将你从各种基础架构工作中解放出来。" at bounding box center [439, 295] width 384 height 29
drag, startPoint x: 531, startPoint y: 295, endPoint x: 305, endPoint y: 294, distance: 226.2
click at [320, 295] on p "提供一切部署服务端应用基础设施，可根据自己的语言偏好编写代码，搭配 DevOps 工作流高效构建和部署。无需运维管理，将你从各种基础架构工作中解放出来。" at bounding box center [439, 295] width 384 height 29
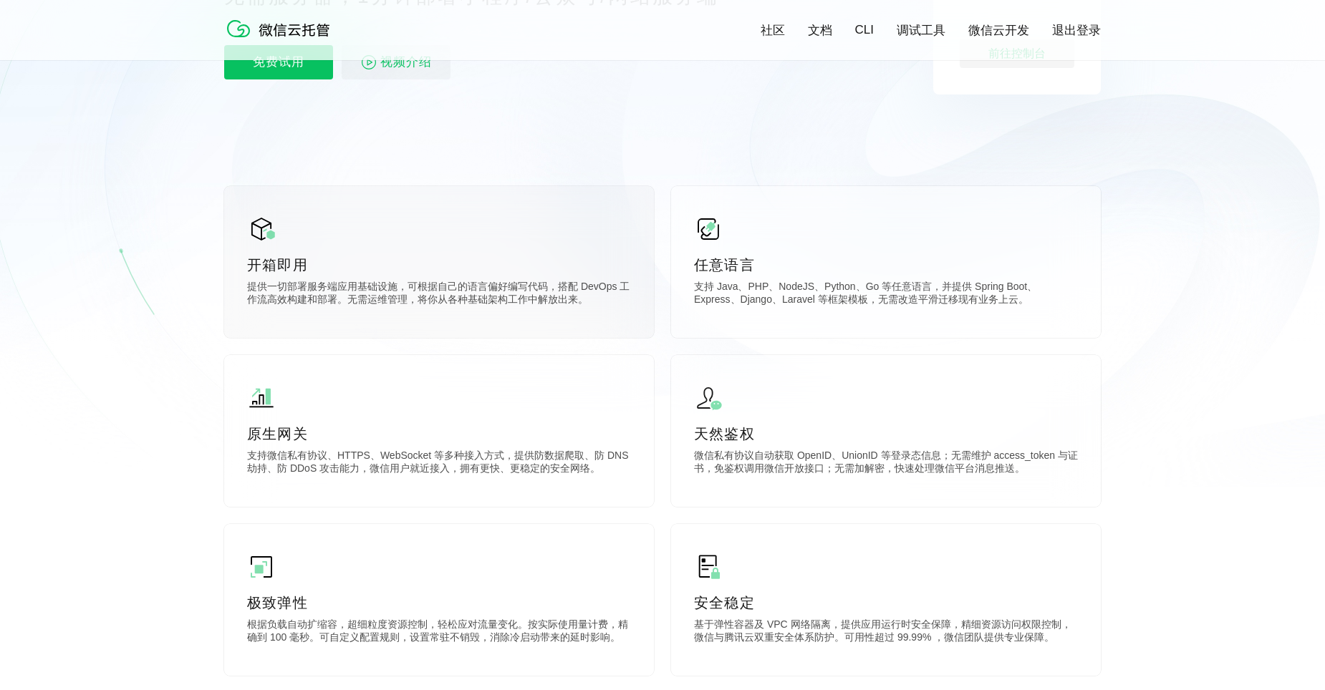
click at [297, 294] on p "提供一切部署服务端应用基础设施，可根据自己的语言偏好编写代码，搭配 DevOps 工作流高效构建和部署。无需运维管理，将你从各种基础架构工作中解放出来。" at bounding box center [439, 295] width 384 height 29
drag, startPoint x: 289, startPoint y: 294, endPoint x: 506, endPoint y: 302, distance: 217.1
click at [488, 301] on p "提供一切部署服务端应用基础设施，可根据自己的语言偏好编写代码，搭配 DevOps 工作流高效构建和部署。无需运维管理，将你从各种基础架构工作中解放出来。" at bounding box center [439, 295] width 384 height 29
drag, startPoint x: 506, startPoint y: 302, endPoint x: 546, endPoint y: 311, distance: 41.0
click at [508, 304] on p "提供一切部署服务端应用基础设施，可根据自己的语言偏好编写代码，搭配 DevOps 工作流高效构建和部署。无需运维管理，将你从各种基础架构工作中解放出来。" at bounding box center [439, 295] width 384 height 29
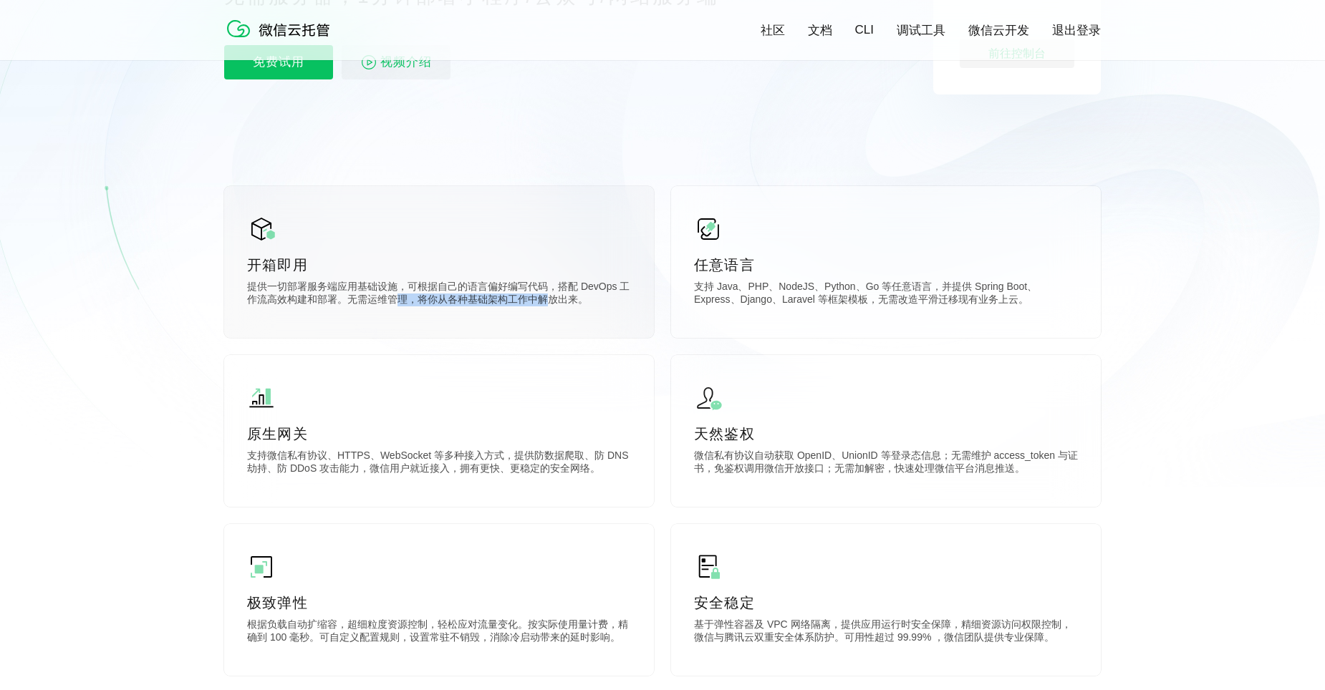
drag, startPoint x: 546, startPoint y: 311, endPoint x: 304, endPoint y: 303, distance: 242.8
click at [306, 304] on p "提供一切部署服务端应用基础设施，可根据自己的语言偏好编写代码，搭配 DevOps 工作流高效构建和部署。无需运维管理，将你从各种基础架构工作中解放出来。" at bounding box center [439, 295] width 384 height 29
drag, startPoint x: 268, startPoint y: 306, endPoint x: 501, endPoint y: 310, distance: 232.7
click at [500, 309] on p "提供一切部署服务端应用基础设施，可根据自己的语言偏好编写代码，搭配 DevOps 工作流高效构建和部署。无需运维管理，将你从各种基础架构工作中解放出来。" at bounding box center [439, 295] width 384 height 29
click at [501, 309] on p "提供一切部署服务端应用基础设施，可根据自己的语言偏好编写代码，搭配 DevOps 工作流高效构建和部署。无需运维管理，将你从各种基础架构工作中解放出来。" at bounding box center [439, 295] width 384 height 29
